Goal: Task Accomplishment & Management: Manage account settings

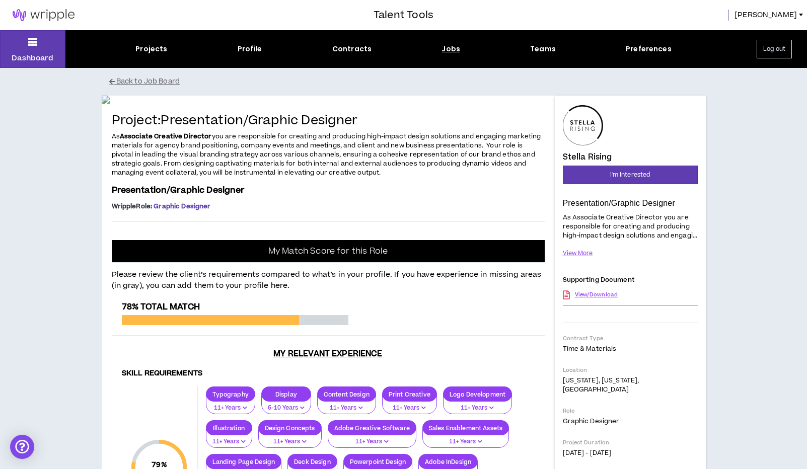
click at [454, 47] on div "Jobs" at bounding box center [450, 49] width 19 height 11
click at [449, 48] on div "Jobs" at bounding box center [450, 49] width 19 height 11
click at [445, 49] on div "Jobs" at bounding box center [450, 49] width 19 height 11
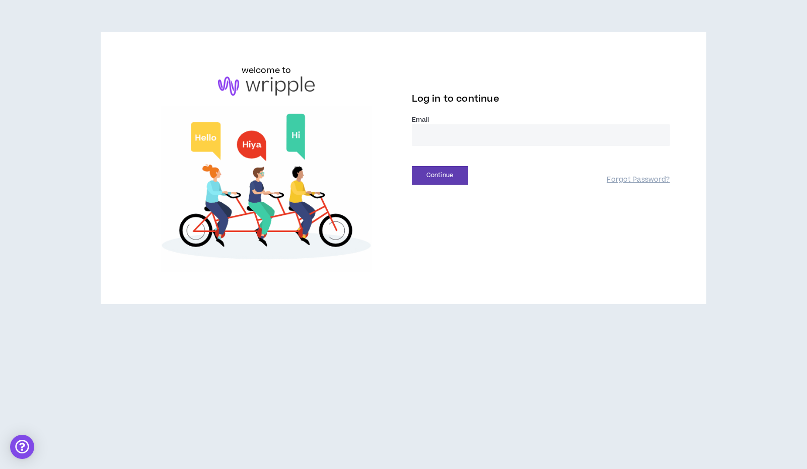
type input "**********"
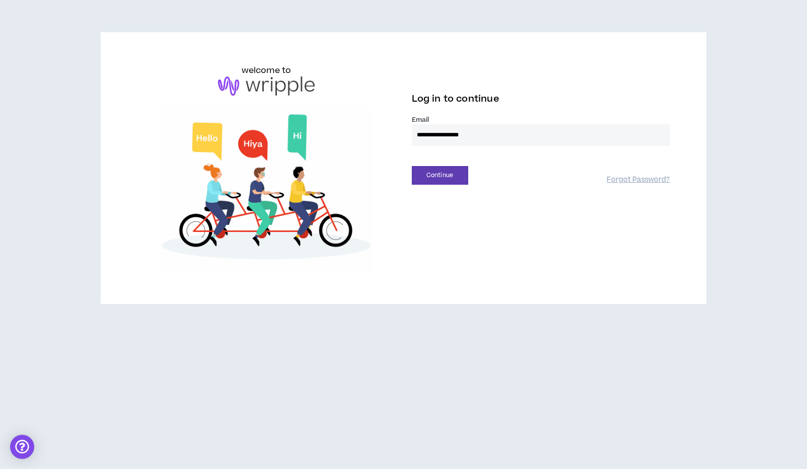
click at [439, 175] on button "Continue" at bounding box center [440, 175] width 56 height 19
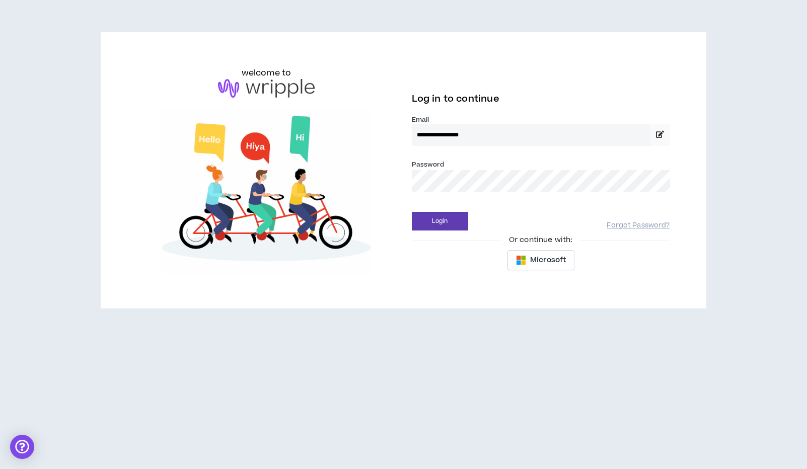
click at [439, 221] on button "Login" at bounding box center [440, 221] width 56 height 19
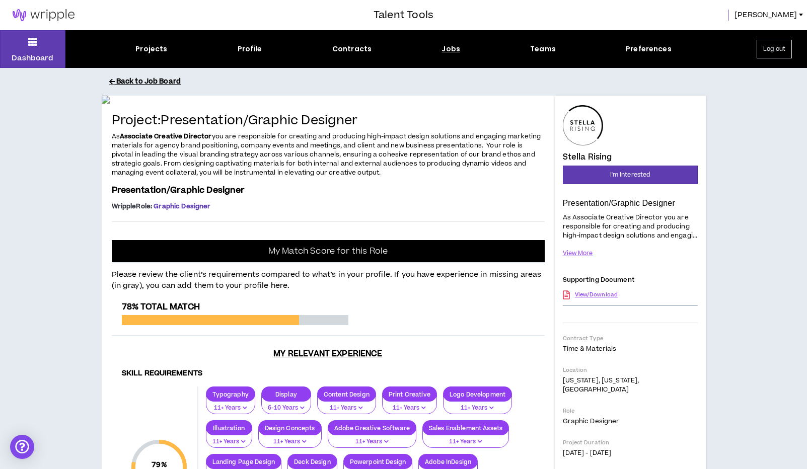
click at [153, 78] on button "Back to Job Board" at bounding box center [411, 82] width 604 height 18
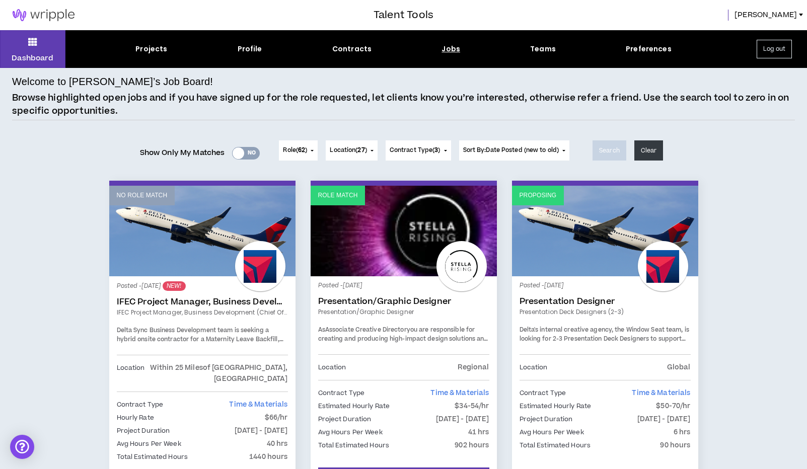
click at [236, 151] on div at bounding box center [239, 153] width 12 height 12
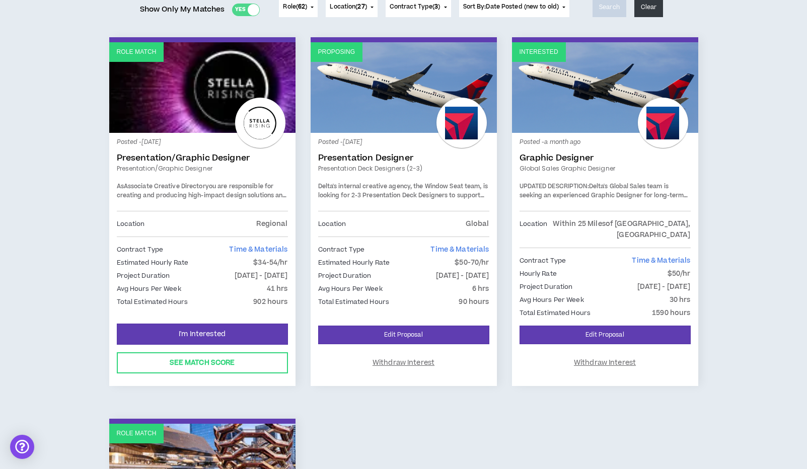
scroll to position [144, 0]
